Goal: Task Accomplishment & Management: Use online tool/utility

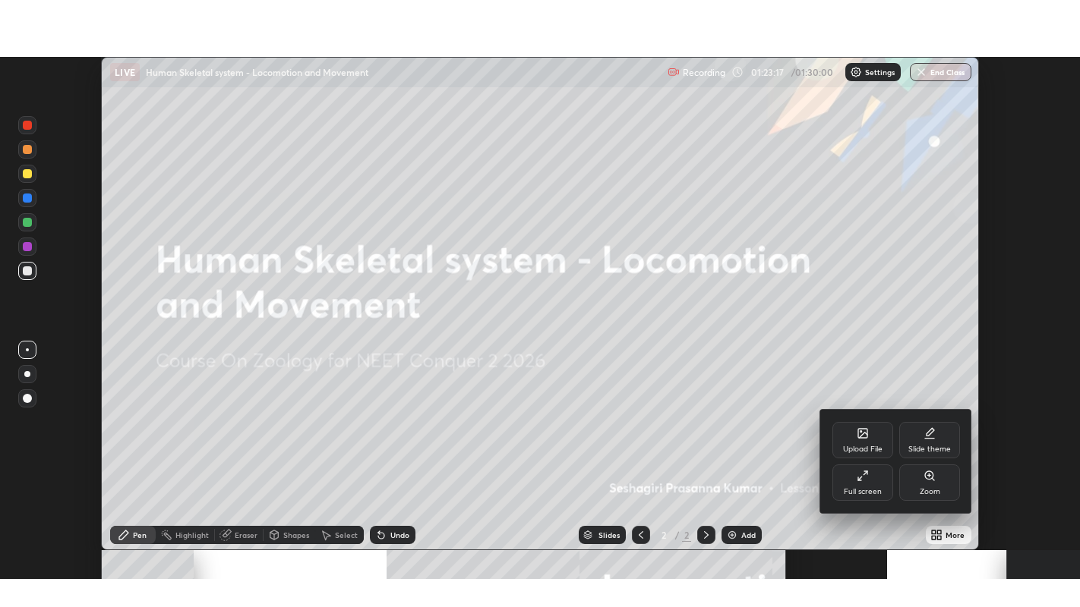
scroll to position [494, 1080]
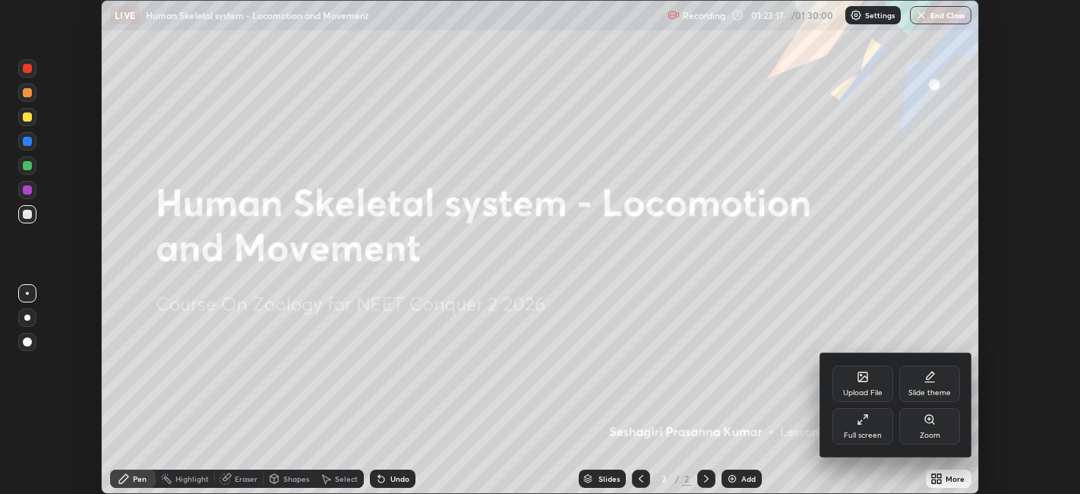
click at [849, 422] on div "Full screen" at bounding box center [862, 426] width 61 height 36
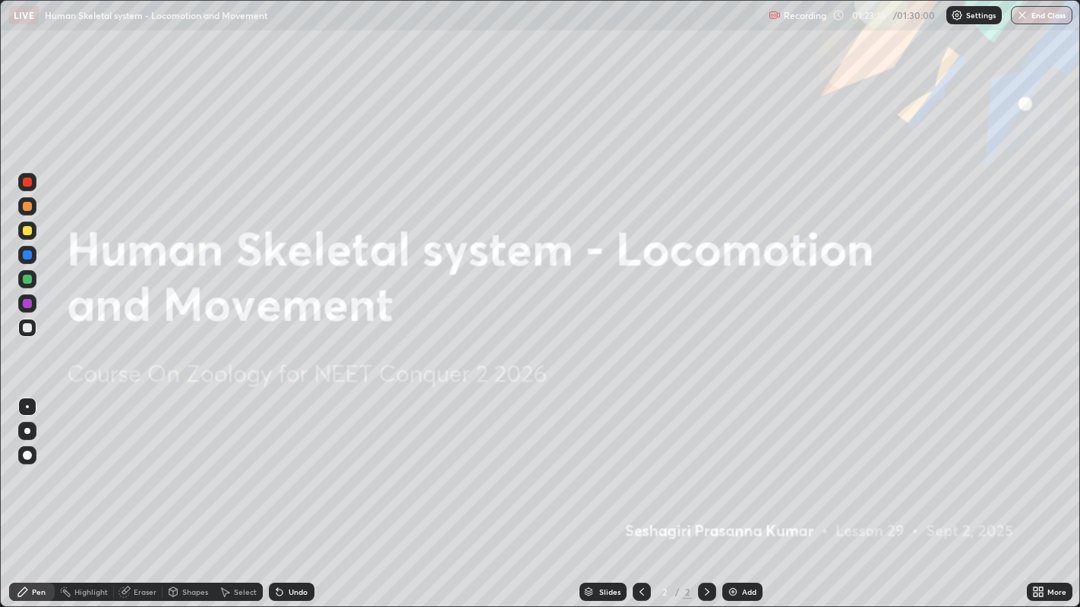
scroll to position [607, 1080]
click at [729, 493] on img at bounding box center [733, 592] width 12 height 12
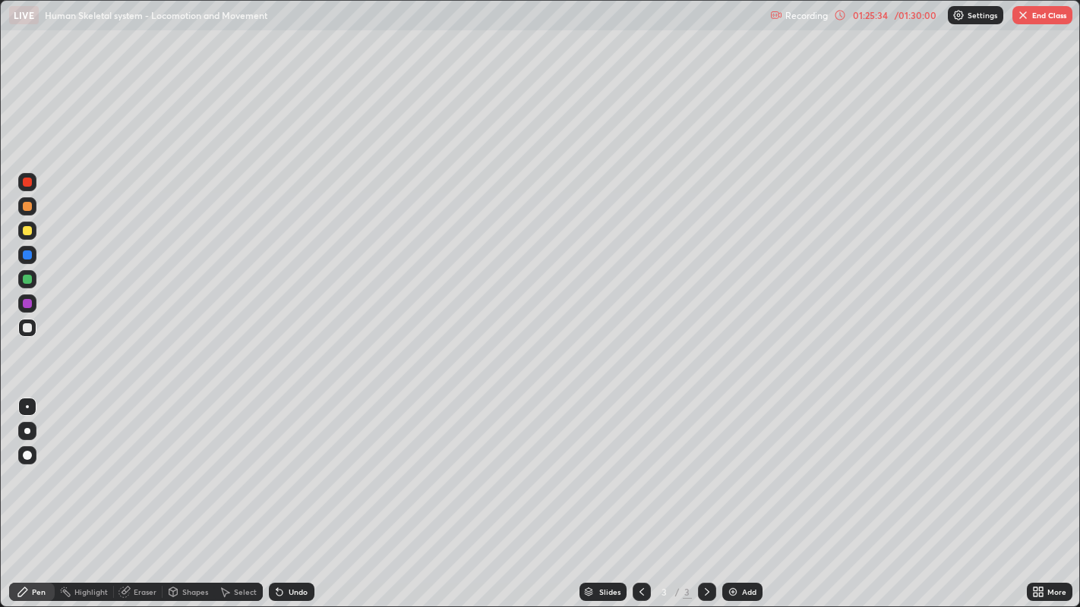
click at [27, 231] on div at bounding box center [27, 230] width 9 height 9
click at [29, 255] on div at bounding box center [27, 255] width 9 height 9
click at [27, 207] on div at bounding box center [27, 206] width 9 height 9
click at [27, 254] on div at bounding box center [27, 255] width 9 height 9
click at [27, 207] on div at bounding box center [27, 206] width 9 height 9
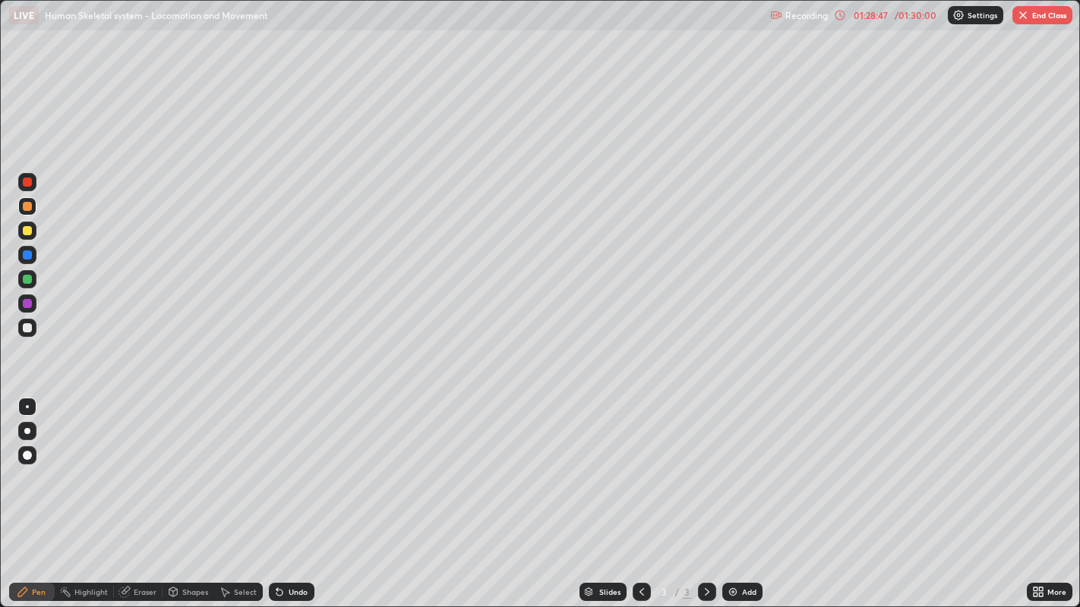
click at [289, 493] on div "Undo" at bounding box center [298, 592] width 19 height 8
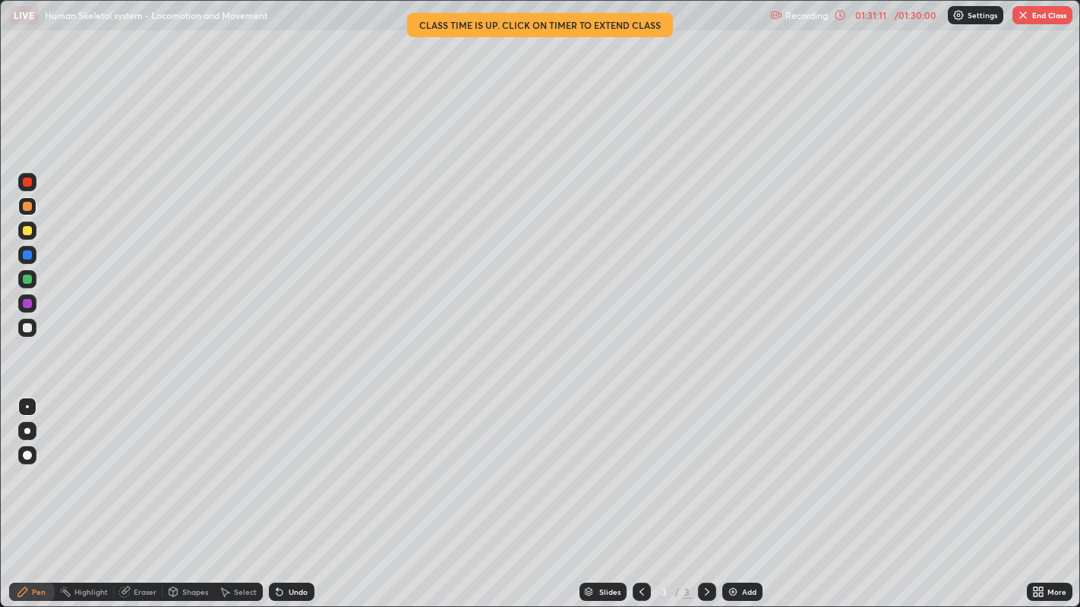
click at [1030, 16] on button "End Class" at bounding box center [1042, 15] width 60 height 18
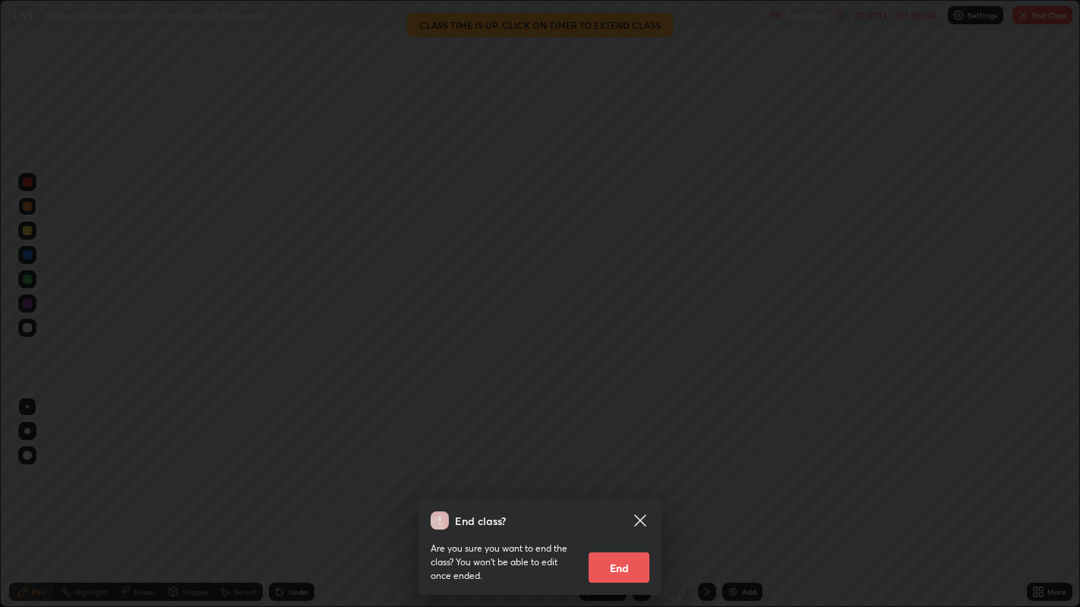
click at [611, 493] on button "End" at bounding box center [618, 568] width 61 height 30
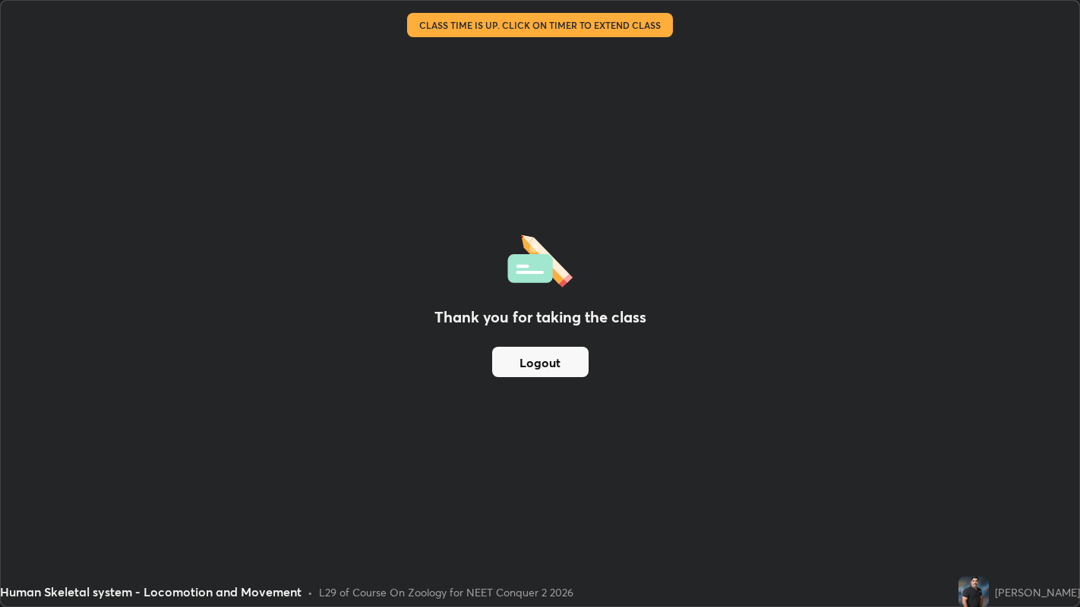
click at [537, 361] on button "Logout" at bounding box center [540, 362] width 96 height 30
